Goal: Transaction & Acquisition: Purchase product/service

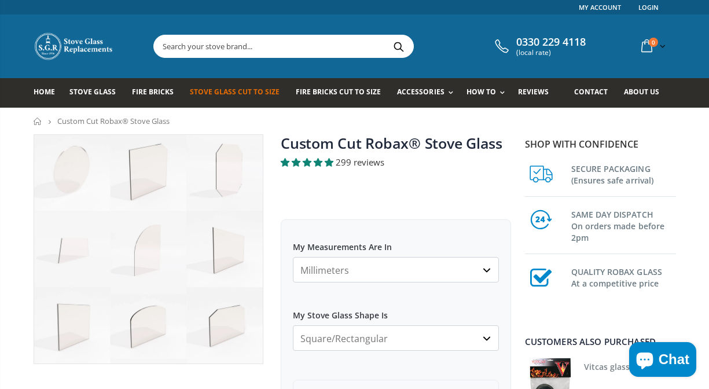
click at [434, 272] on select "Millimeters Centimeters Inches" at bounding box center [396, 269] width 206 height 25
select select "cm"
click at [293, 257] on select "Millimeters Centimeters Inches" at bounding box center [396, 269] width 206 height 25
click at [378, 337] on select "Square/Rectangular Arched Half Arch Both Top Corners Cut Single Corner Cut All …" at bounding box center [396, 337] width 206 height 25
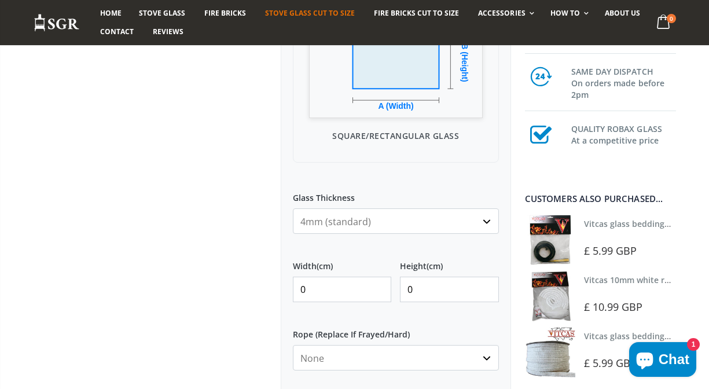
scroll to position [405, 0]
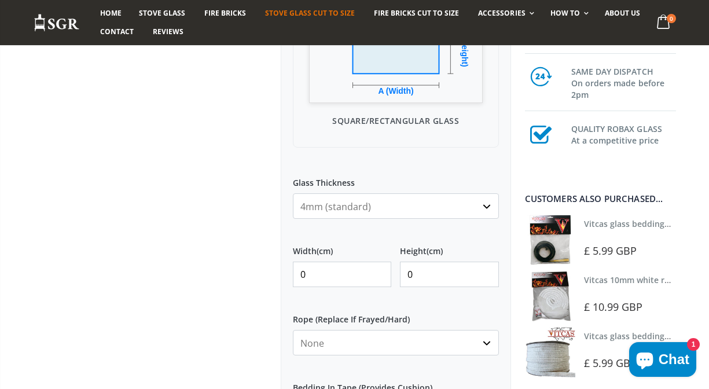
click at [329, 276] on input "0" at bounding box center [342, 273] width 98 height 25
type input "300"
type input "400"
click at [419, 341] on select "None 3mm White 6mm White 8mm White 10mm White 12mm White 6mm Black 8mm Black 10…" at bounding box center [396, 342] width 206 height 25
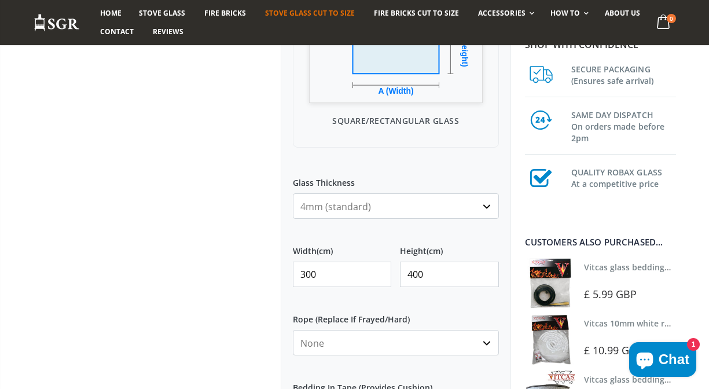
click at [320, 272] on input "300" at bounding box center [342, 273] width 98 height 25
type input "30"
click at [448, 278] on input "400" at bounding box center [449, 273] width 98 height 25
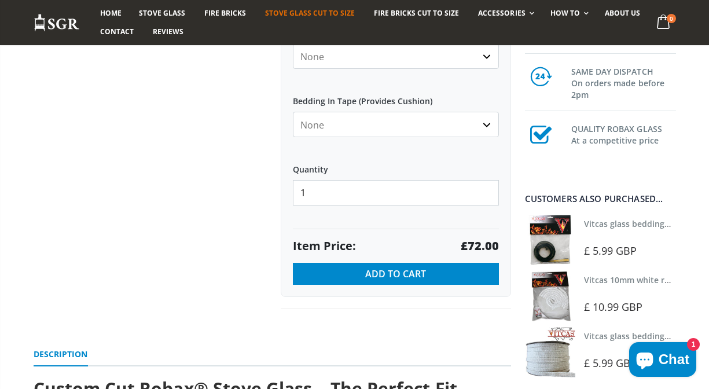
scroll to position [694, 0]
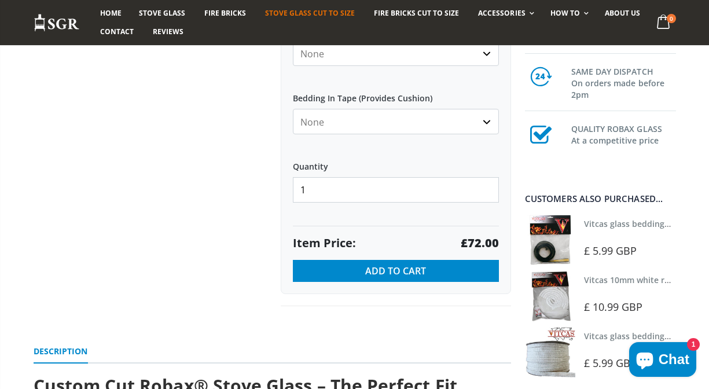
type input "40"
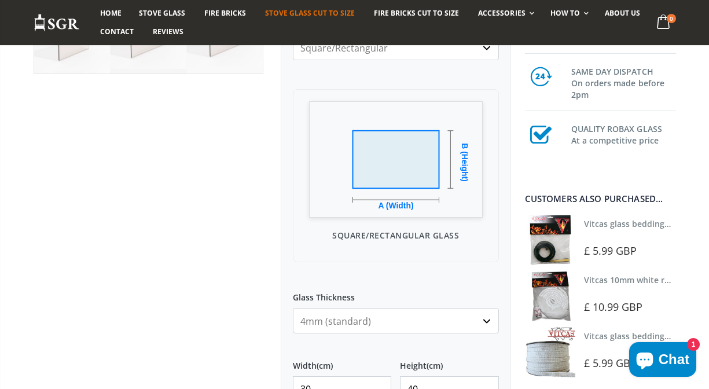
scroll to position [347, 0]
